Goal: Task Accomplishment & Management: Manage account settings

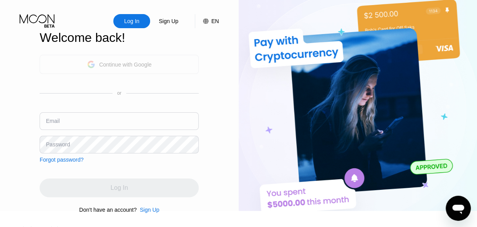
click at [127, 71] on div "Continue with Google" at bounding box center [119, 64] width 65 height 12
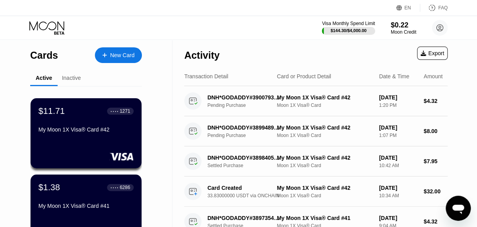
click at [76, 128] on div "$11.71 ● ● ● ● 1271 My Moon 1X Visa® Card #42" at bounding box center [85, 121] width 95 height 30
